Goal: Navigation & Orientation: Find specific page/section

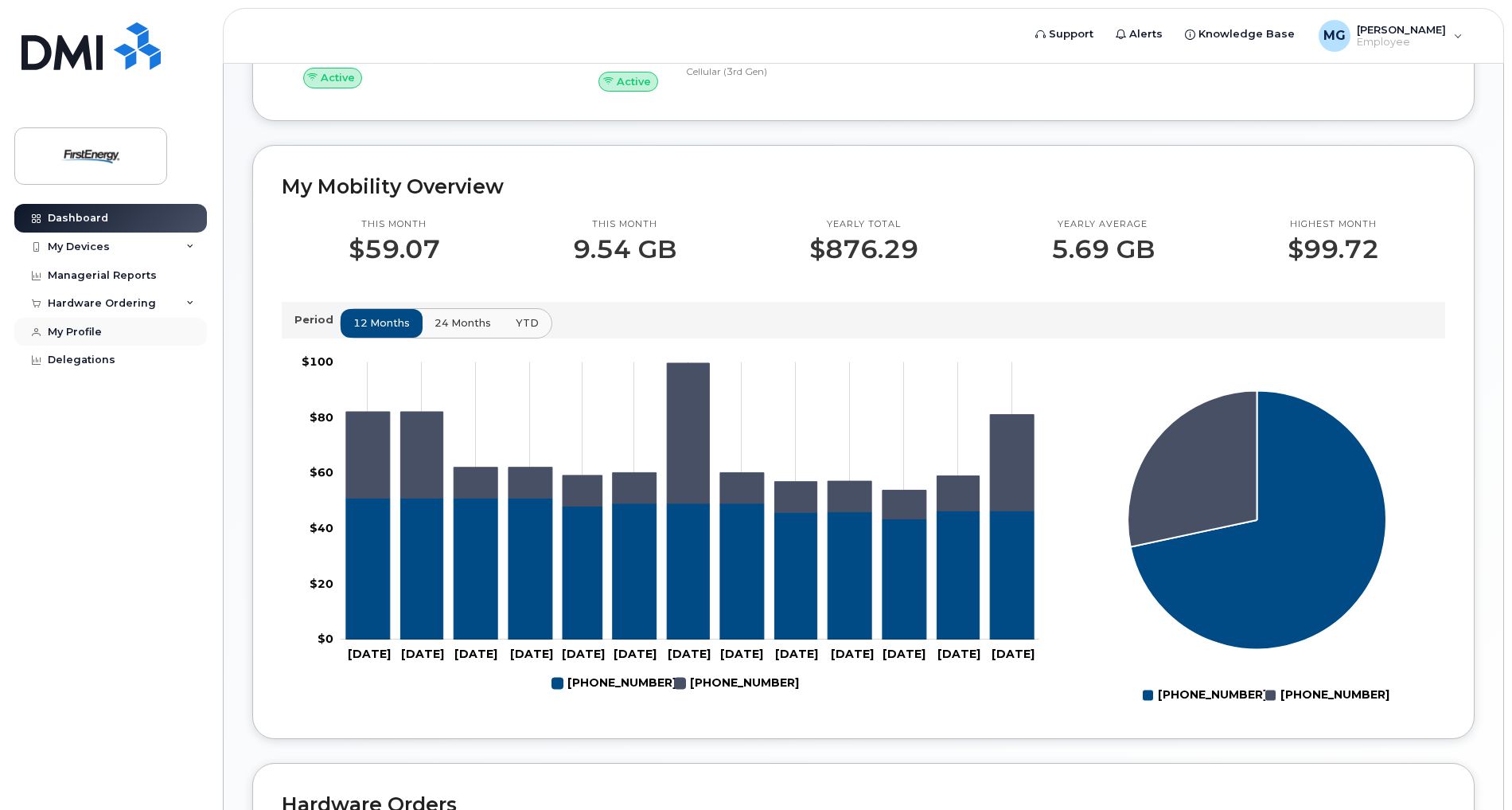
scroll to position [398, 0]
click at [118, 245] on div "My Devices" at bounding box center [110, 247] width 193 height 29
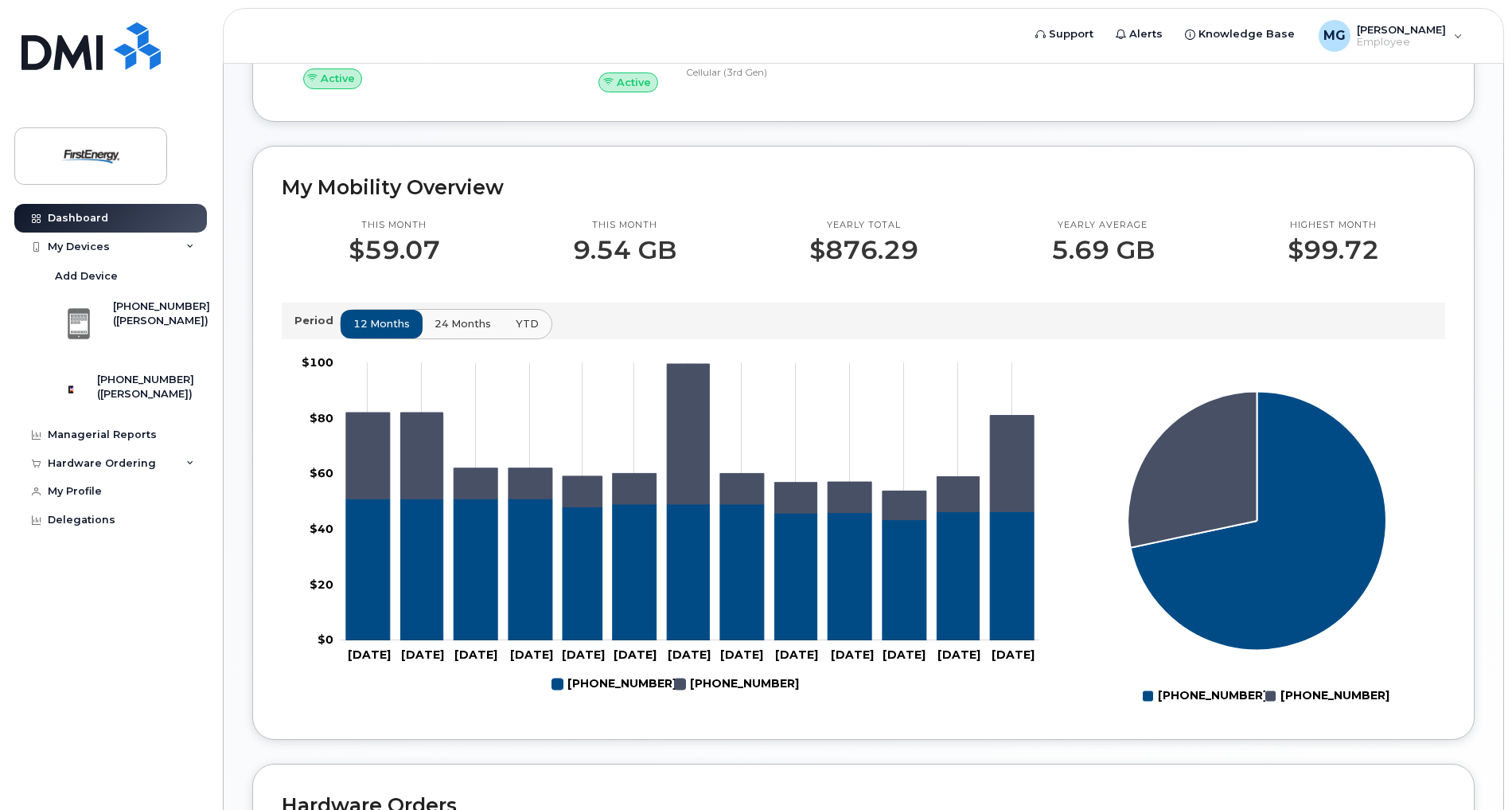
click at [721, 680] on rect "Legend" at bounding box center [728, 684] width 107 height 27
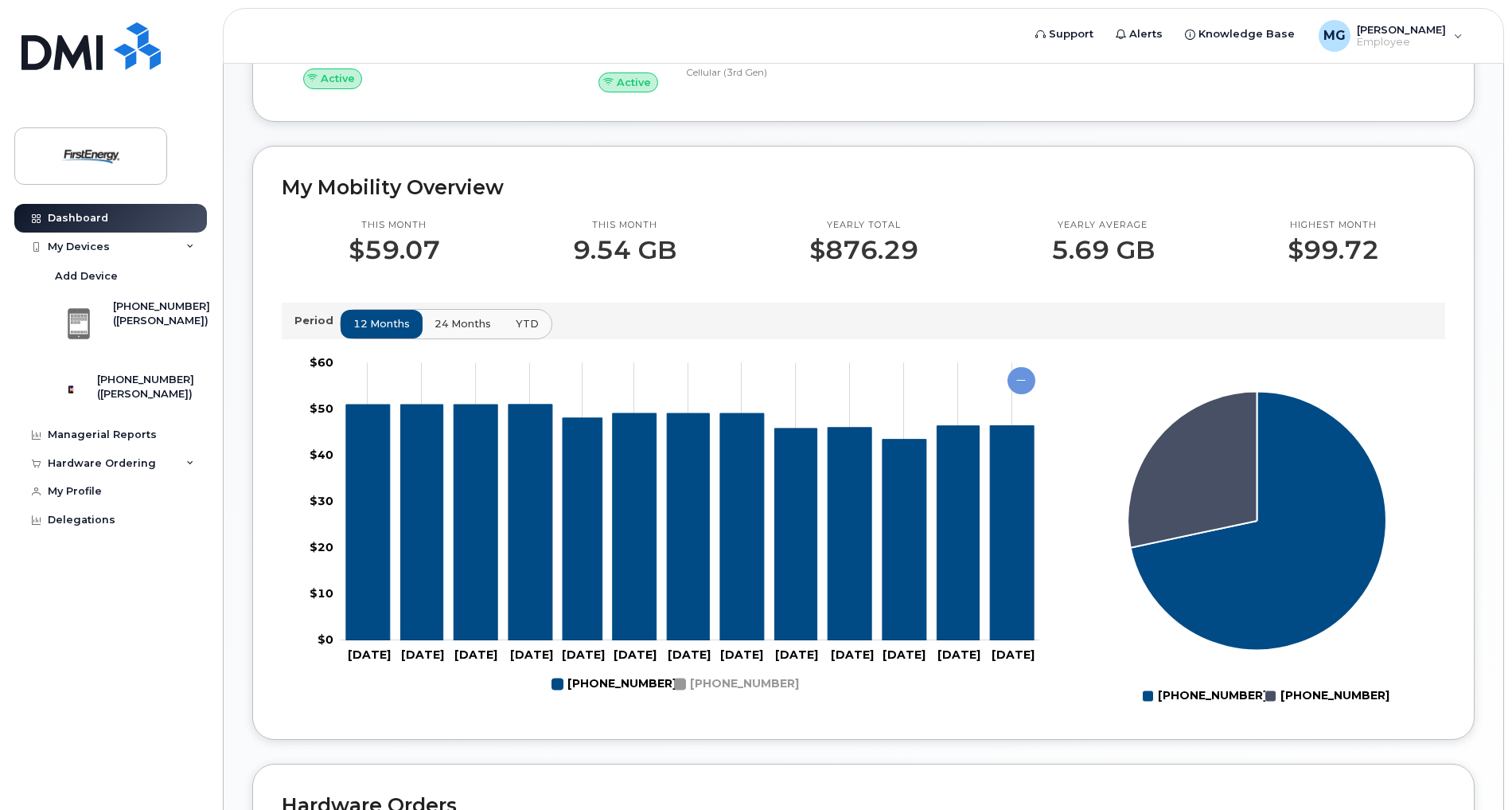
click at [622, 691] on rect "Legend" at bounding box center [605, 684] width 107 height 27
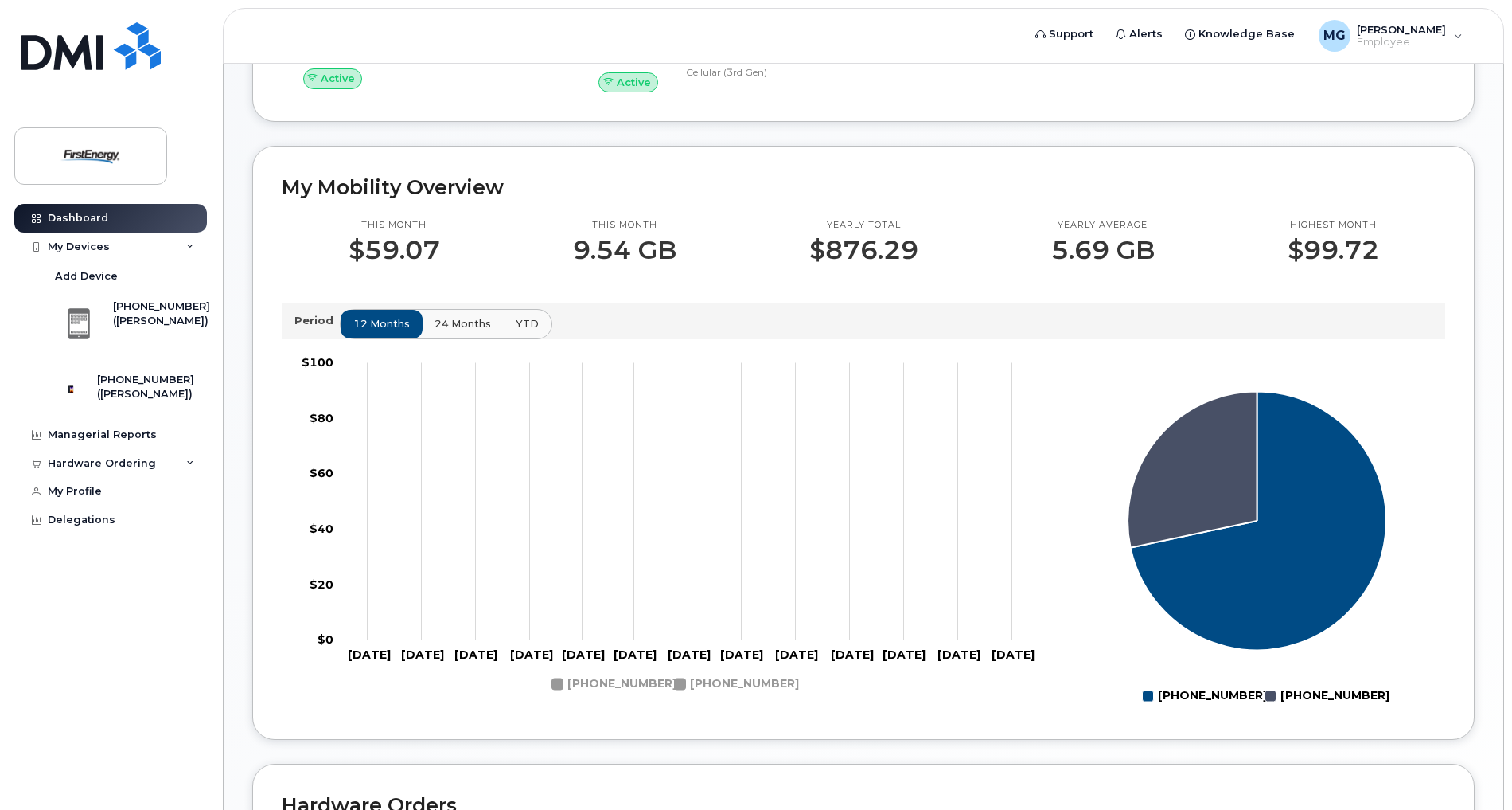
click at [625, 683] on rect "Legend" at bounding box center [605, 684] width 107 height 27
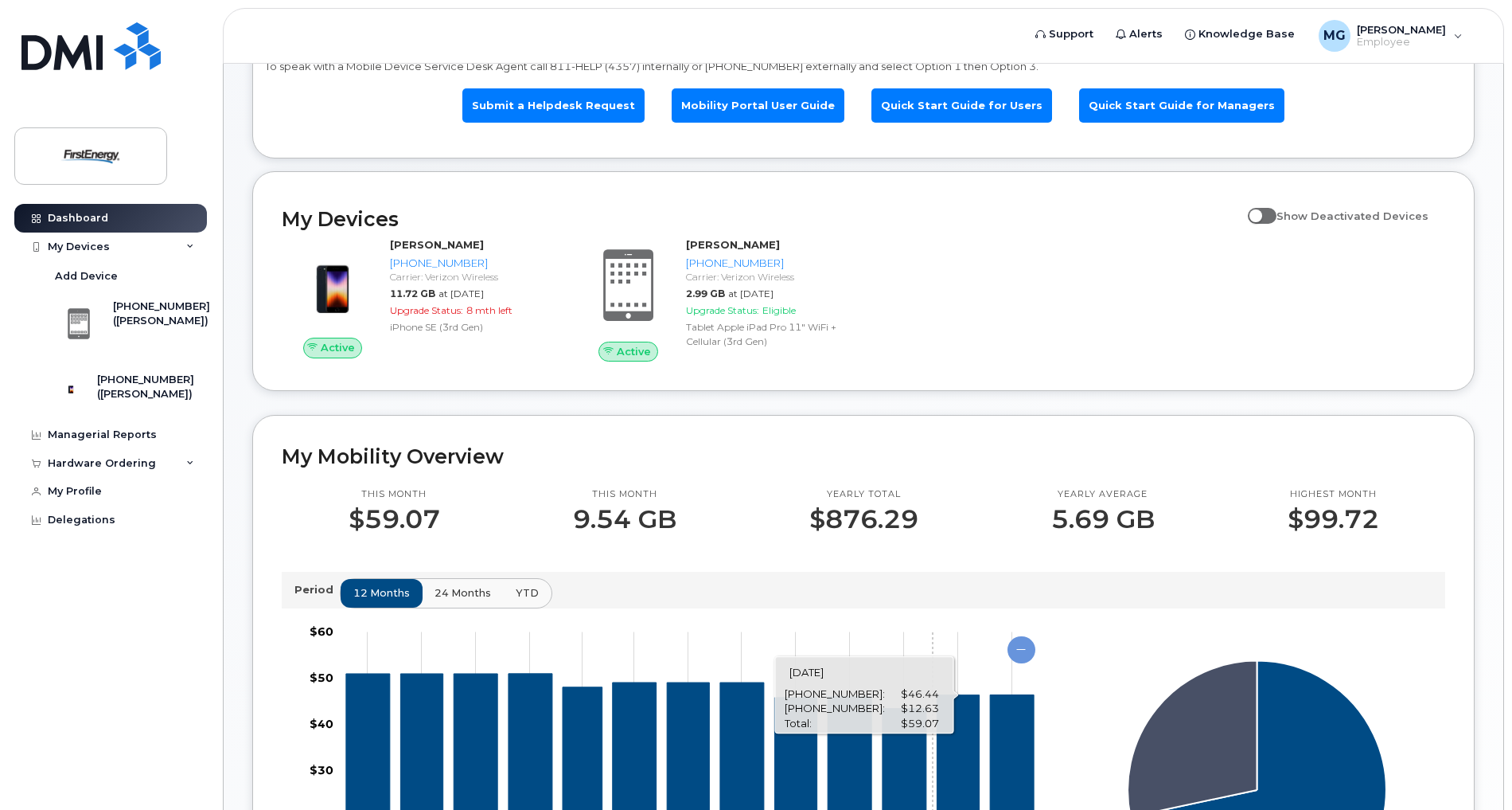
scroll to position [0, 0]
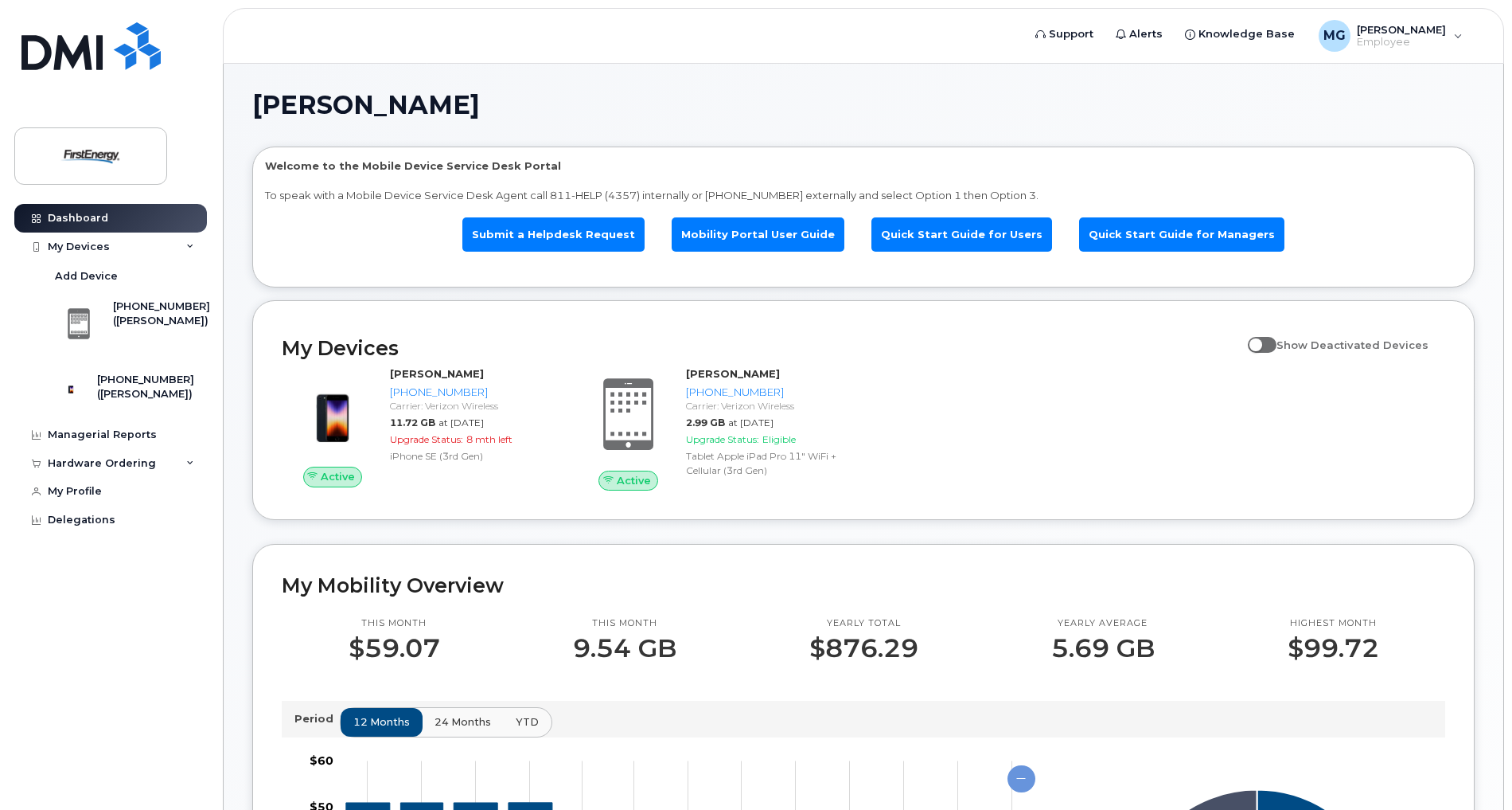
click at [1276, 343] on span at bounding box center [1263, 344] width 29 height 16
click at [1261, 343] on input "Show Deactivated Devices" at bounding box center [1254, 335] width 13 height 13
click at [1274, 349] on span at bounding box center [1263, 344] width 29 height 16
click at [1261, 343] on input "Show Deactivated Devices" at bounding box center [1254, 335] width 13 height 13
checkbox input "false"
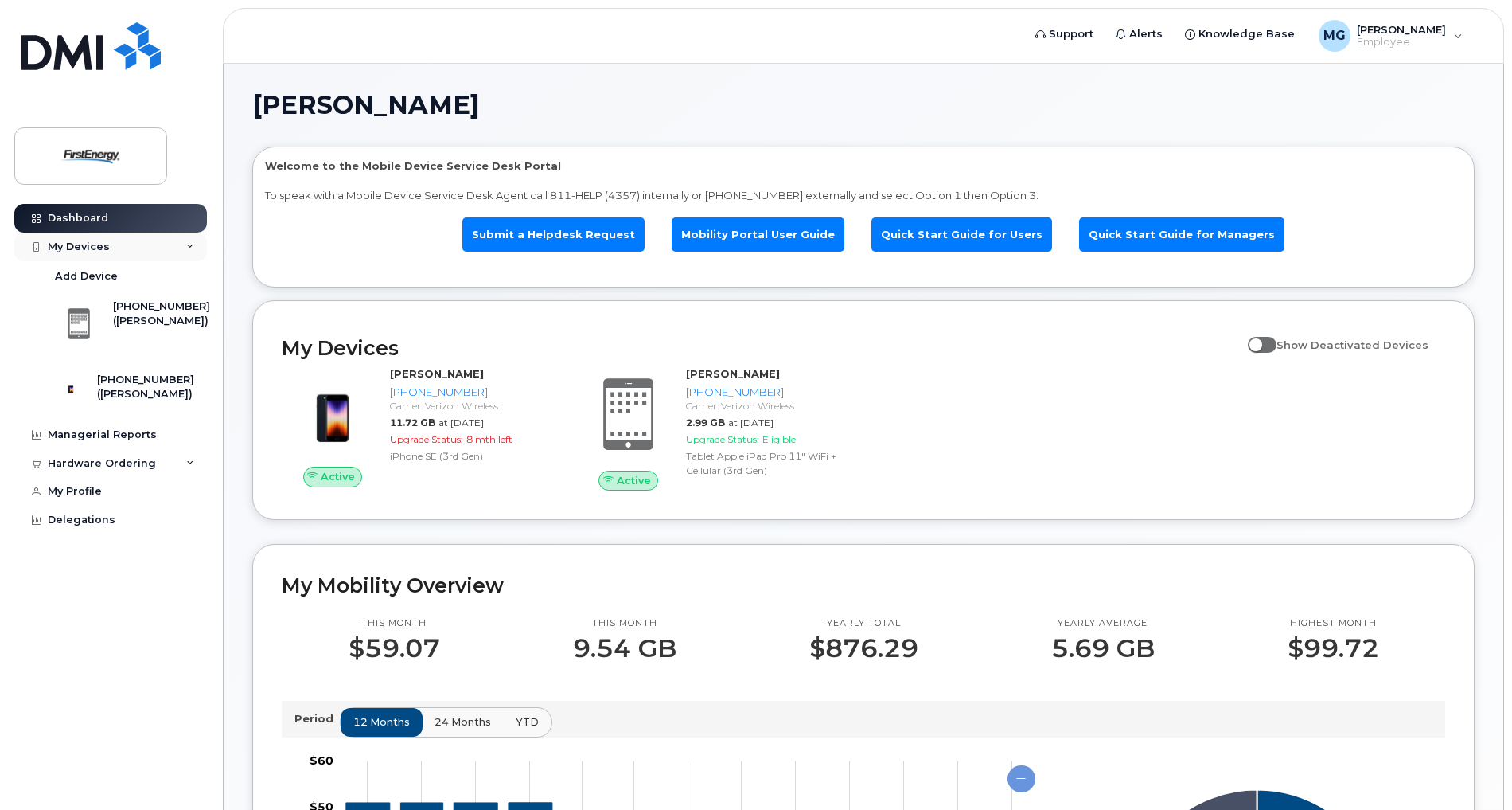
click at [82, 248] on div "My Devices" at bounding box center [79, 247] width 62 height 13
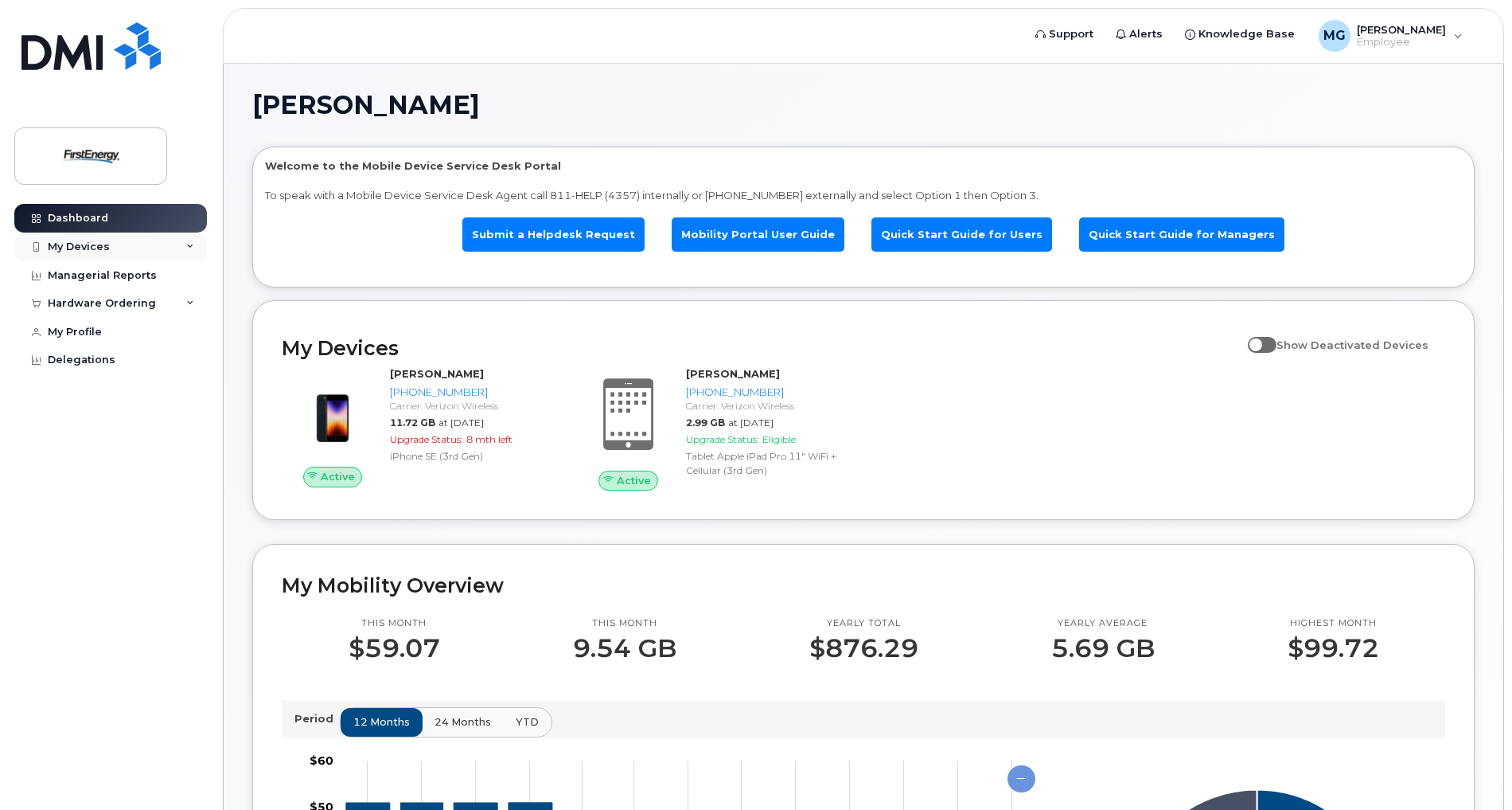
click at [82, 248] on div "My Devices" at bounding box center [79, 247] width 62 height 13
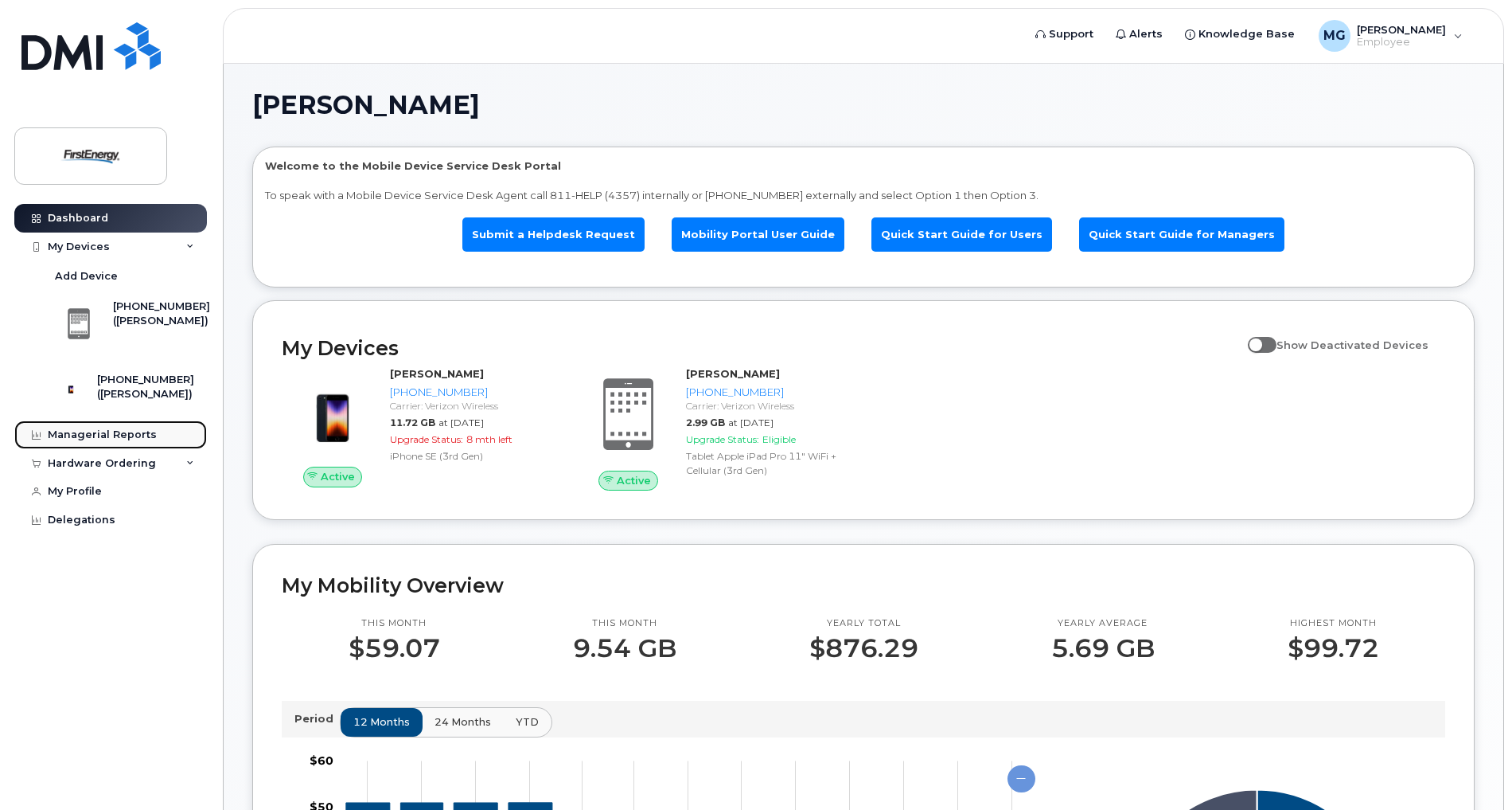
click at [98, 441] on div "Managerial Reports" at bounding box center [103, 434] width 109 height 13
click at [33, 440] on icon at bounding box center [36, 435] width 8 height 8
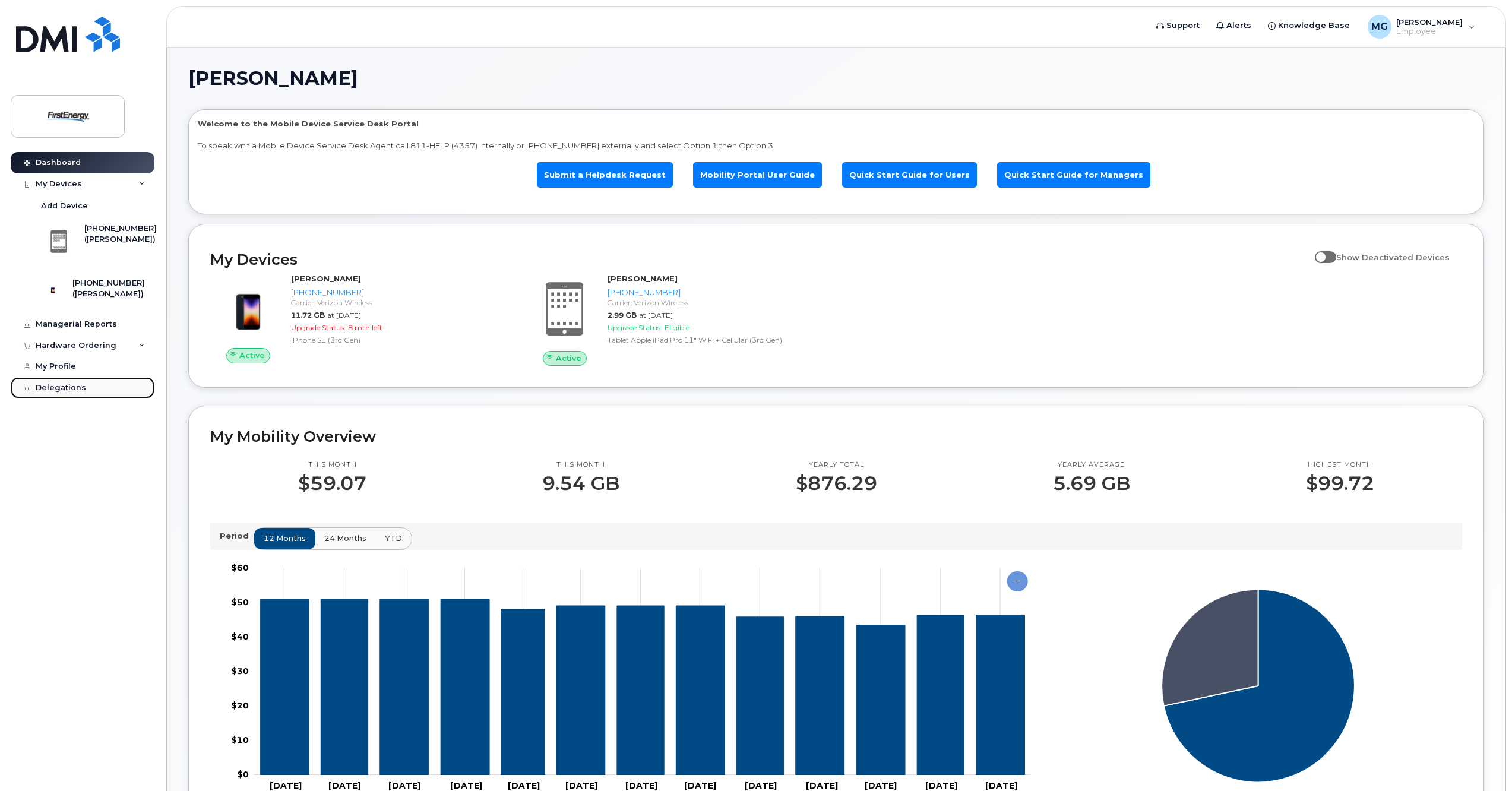
click at [53, 393] on div "Delegations" at bounding box center [61, 388] width 50 height 9
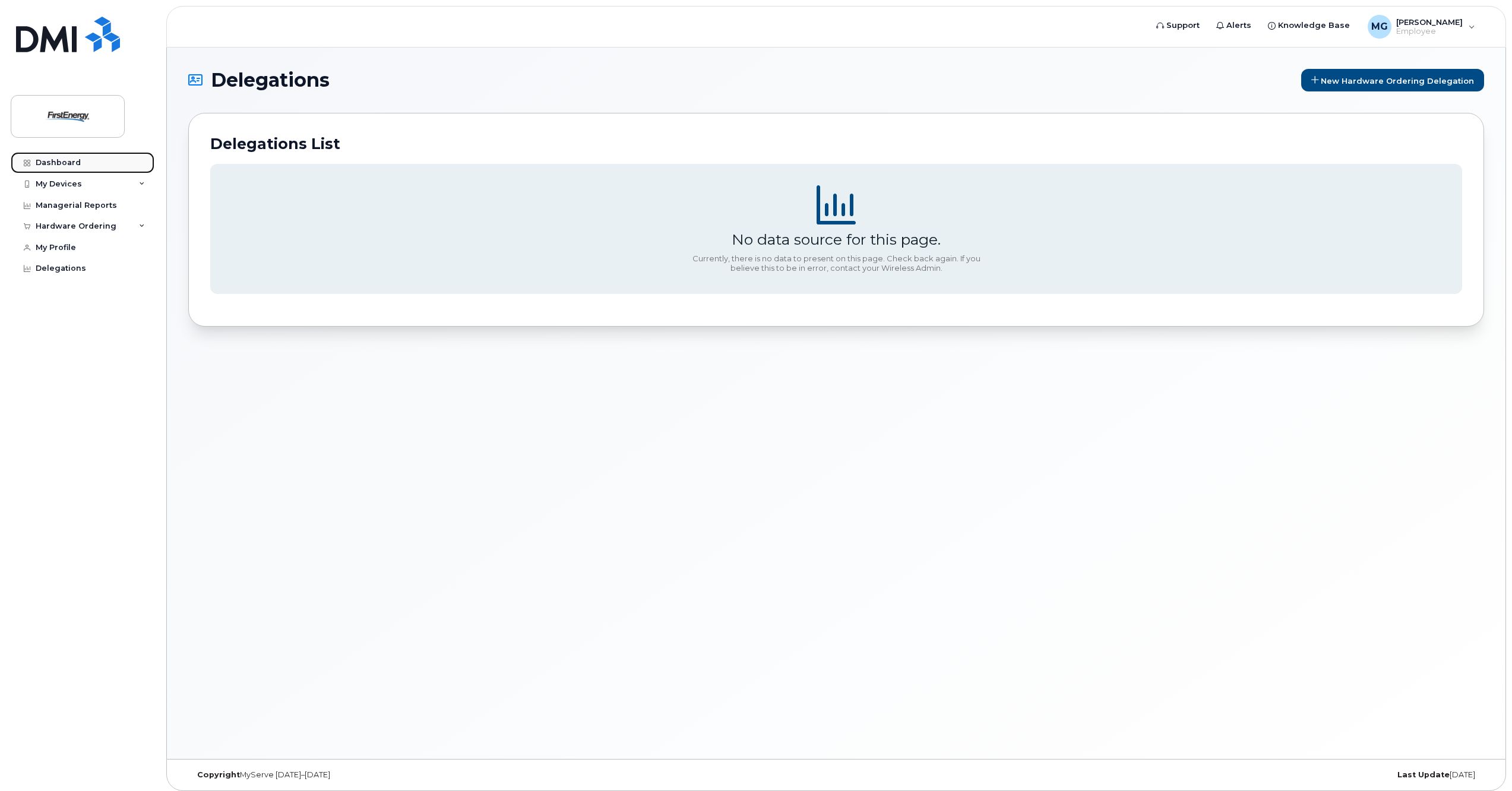
click at [45, 172] on link "Dashboard" at bounding box center [82, 163] width 144 height 21
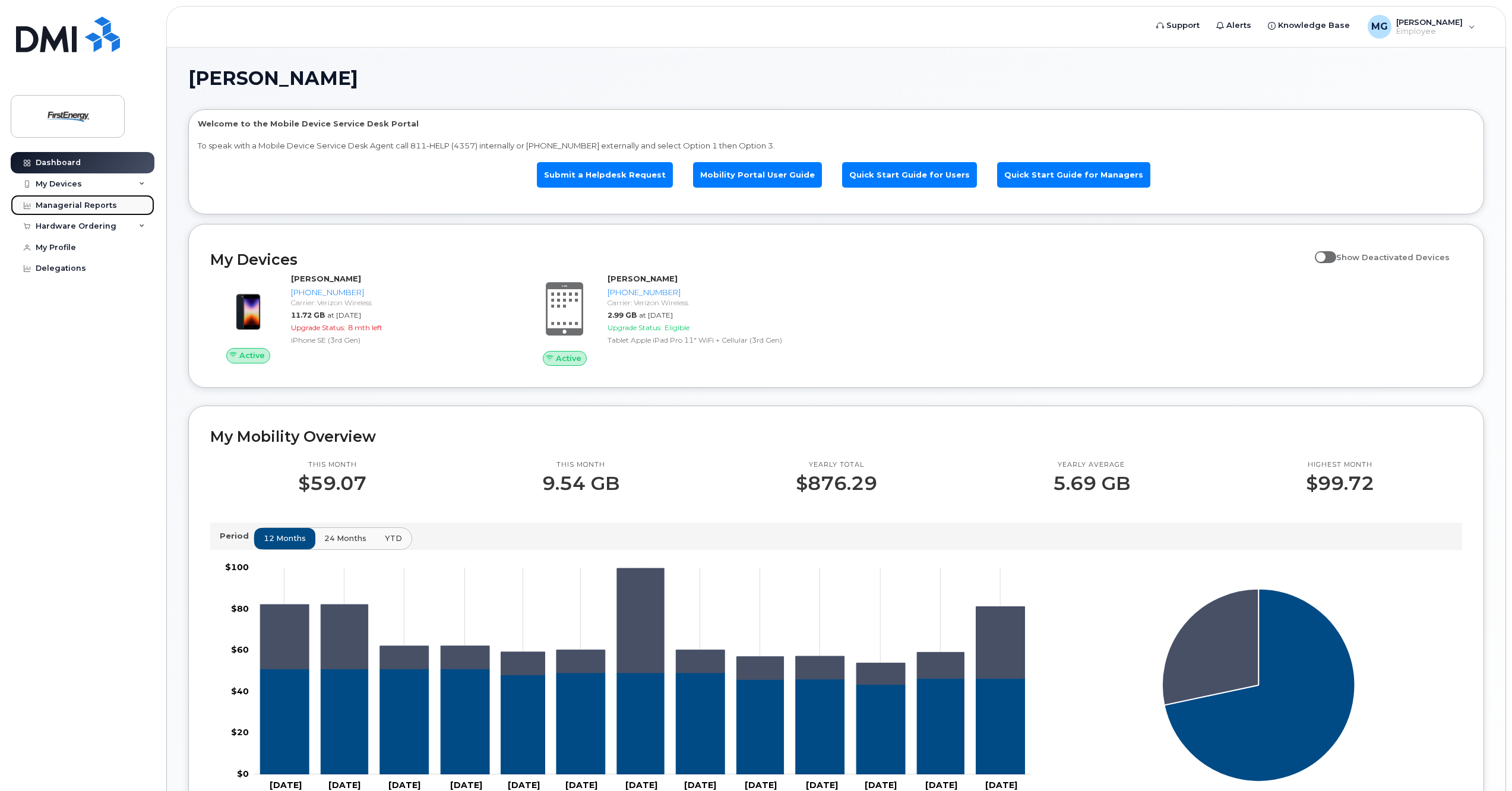
click at [103, 202] on div "Managerial Reports" at bounding box center [77, 205] width 82 height 9
